Goal: Information Seeking & Learning: Learn about a topic

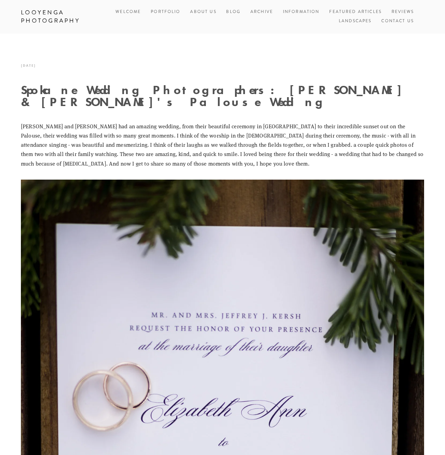
click at [361, 12] on link "Featured Articles" at bounding box center [355, 12] width 52 height 9
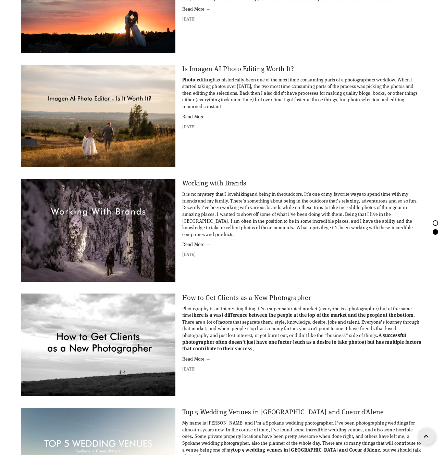
scroll to position [723, 0]
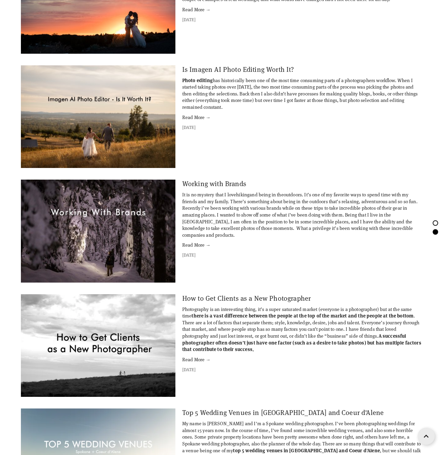
click at [205, 70] on link "Is Imagen AI Photo Editing Worth It?" at bounding box center [238, 69] width 112 height 9
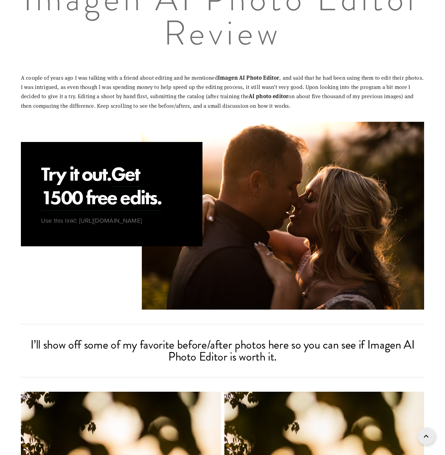
scroll to position [503, 0]
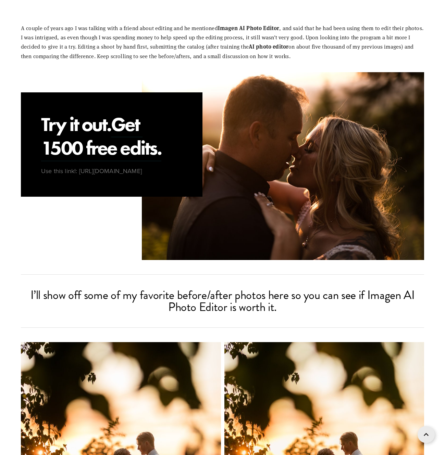
click at [421, 434] on link at bounding box center [425, 434] width 17 height 17
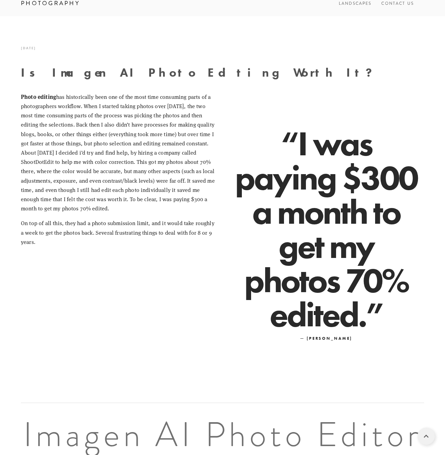
scroll to position [0, 0]
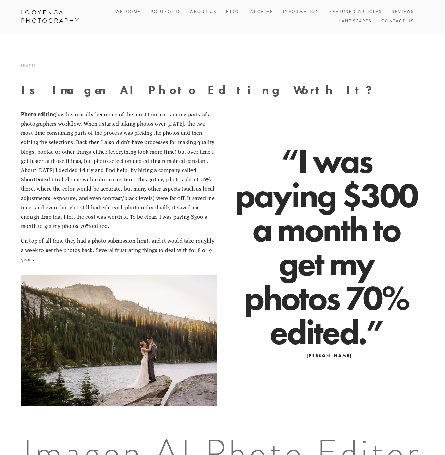
drag, startPoint x: 124, startPoint y: 11, endPoint x: 149, endPoint y: 6, distance: 25.9
click at [124, 11] on link "Welcome" at bounding box center [127, 12] width 25 height 9
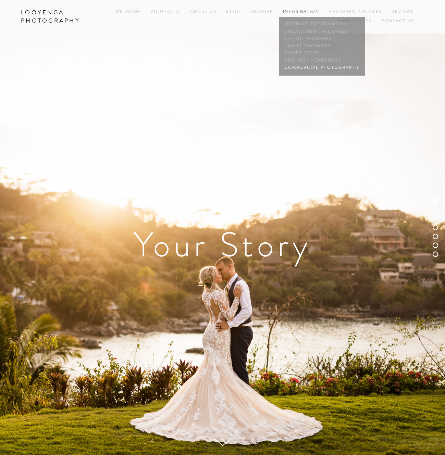
click at [297, 67] on link "Commercial Photography" at bounding box center [322, 67] width 78 height 7
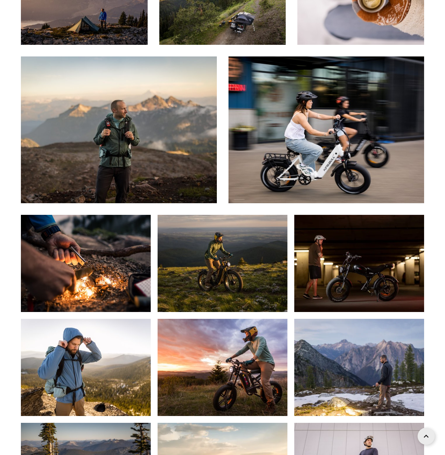
scroll to position [705, 0]
